Goal: Obtain resource: Obtain resource

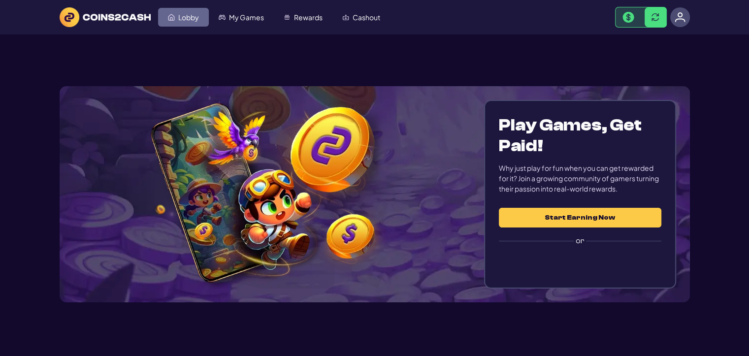
click at [185, 22] on link "Lobby" at bounding box center [183, 17] width 51 height 19
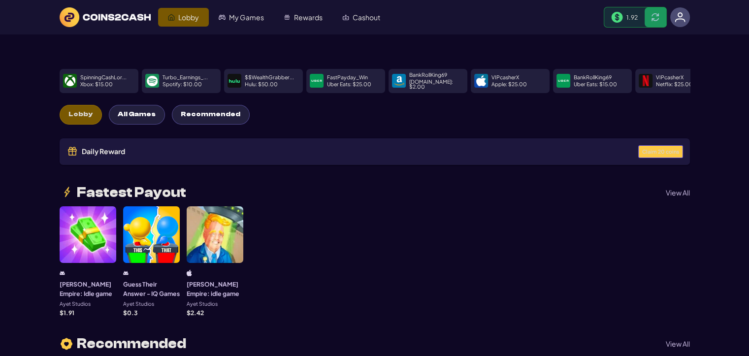
click at [655, 149] on span "Claim 20 coins" at bounding box center [660, 151] width 37 height 5
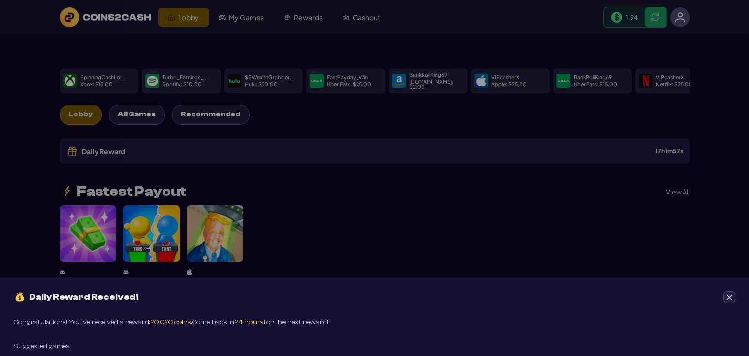
click at [728, 296] on icon "Close" at bounding box center [729, 297] width 7 height 7
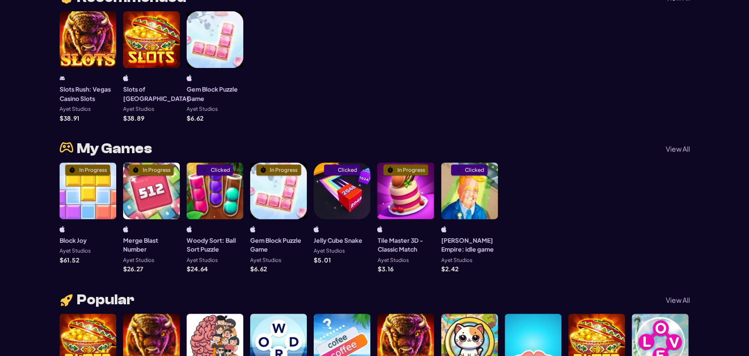
scroll to position [246, 0]
